Goal: Find specific page/section: Find specific page/section

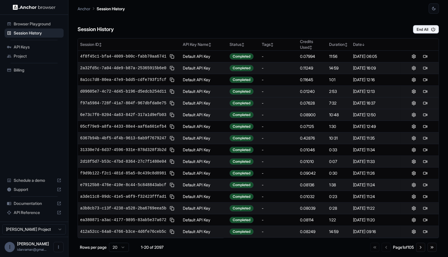
click at [138, 98] on td "f97a5984-728f-41a7-804f-967dbfda0e75" at bounding box center [129, 104] width 103 height 12
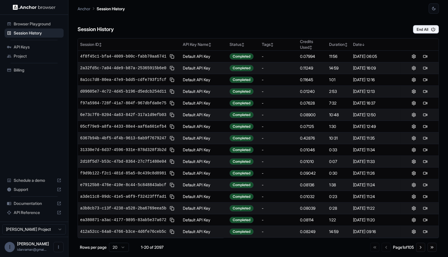
click at [125, 165] on td "2d18f5d7-b53c-47bd-8364-27c7f1480e04" at bounding box center [129, 162] width 103 height 12
click at [126, 162] on span "2d18f5d7-b53c-47bd-8364-27c7f1480e04" at bounding box center [123, 162] width 86 height 6
